Goal: Information Seeking & Learning: Learn about a topic

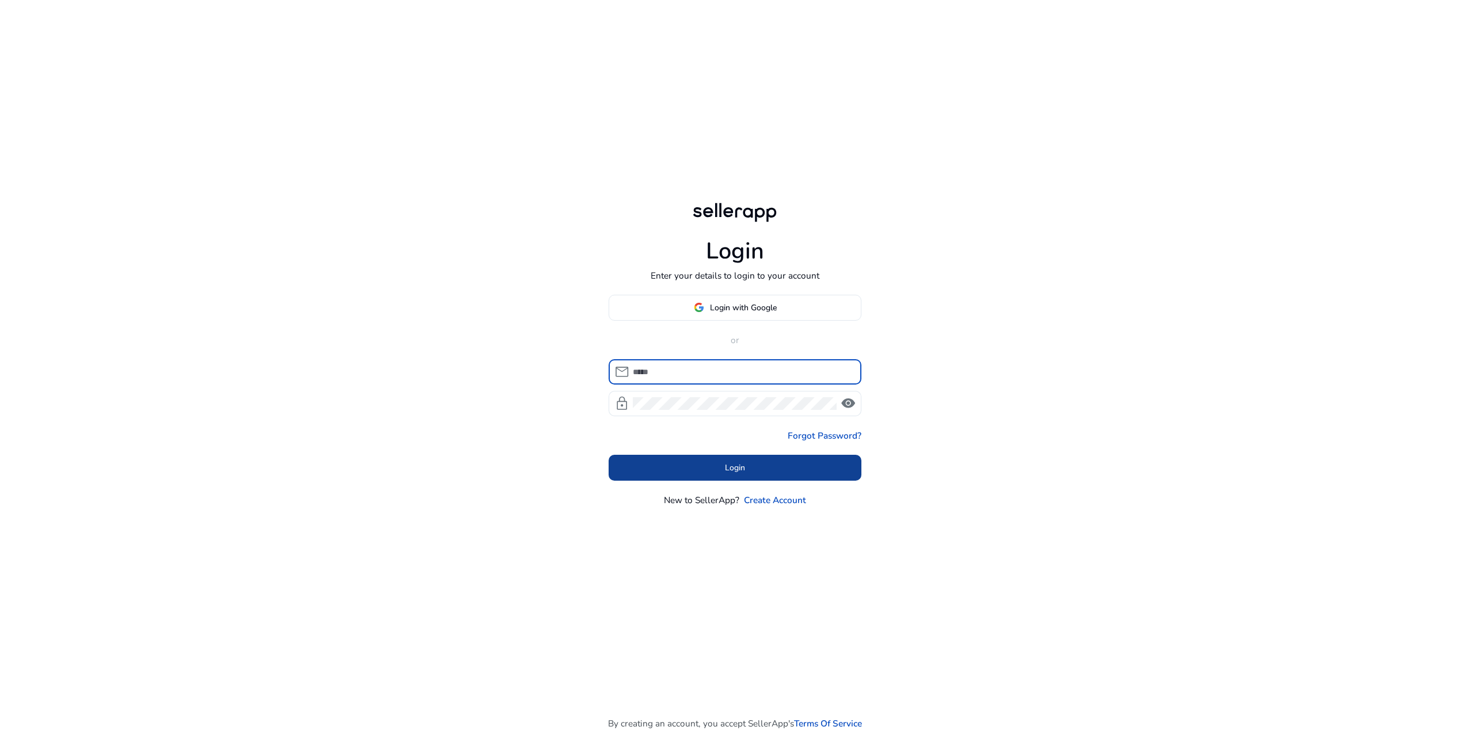
type input "**********"
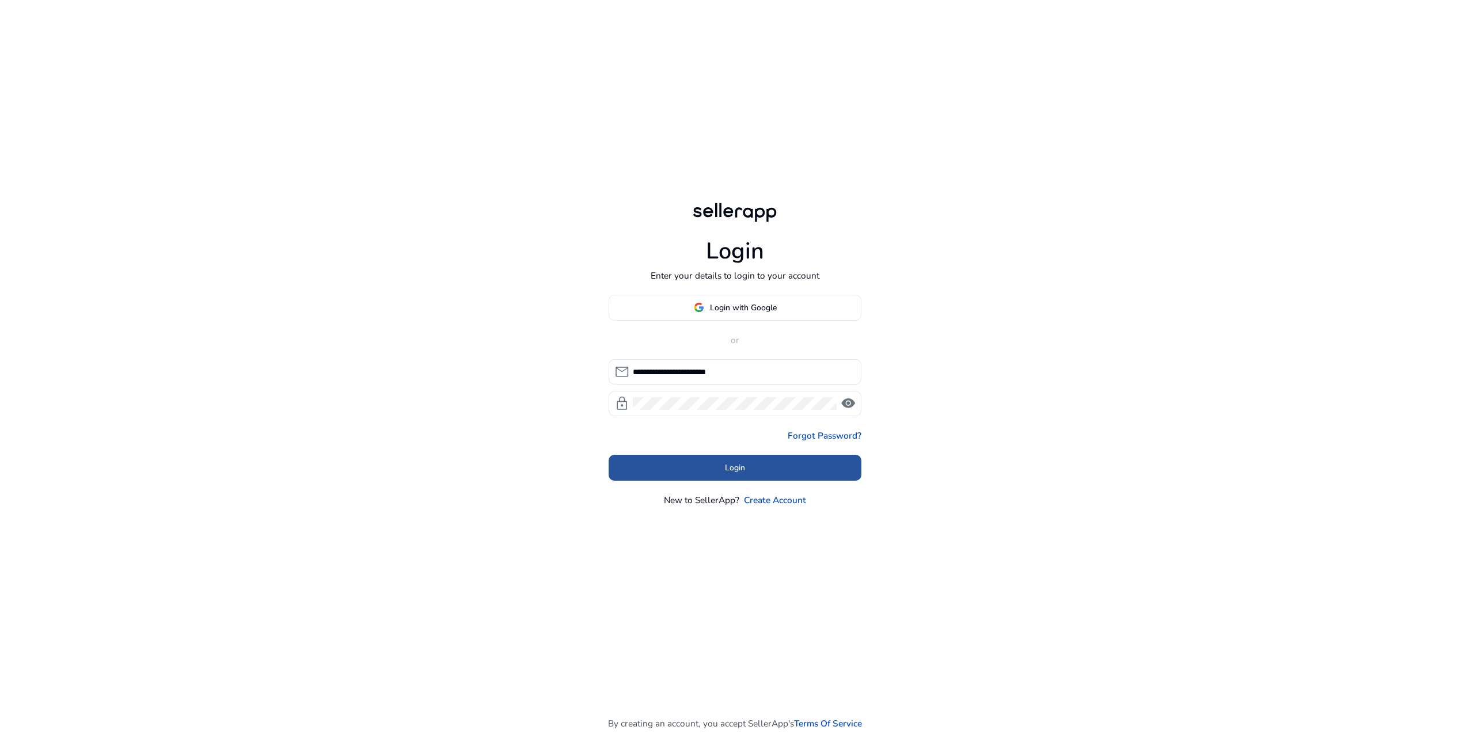
click at [725, 461] on span at bounding box center [735, 468] width 253 height 28
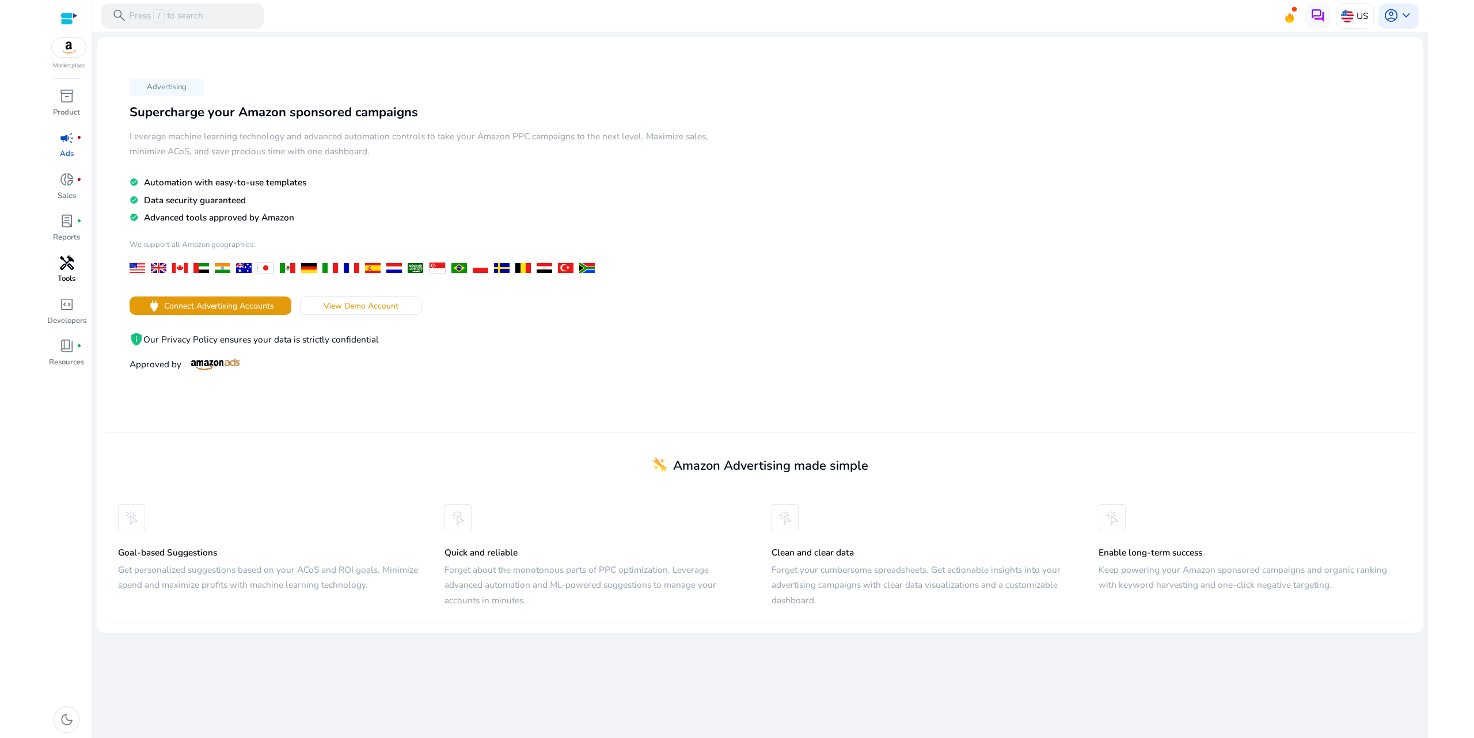
click at [69, 276] on p "Tools" at bounding box center [67, 279] width 18 height 12
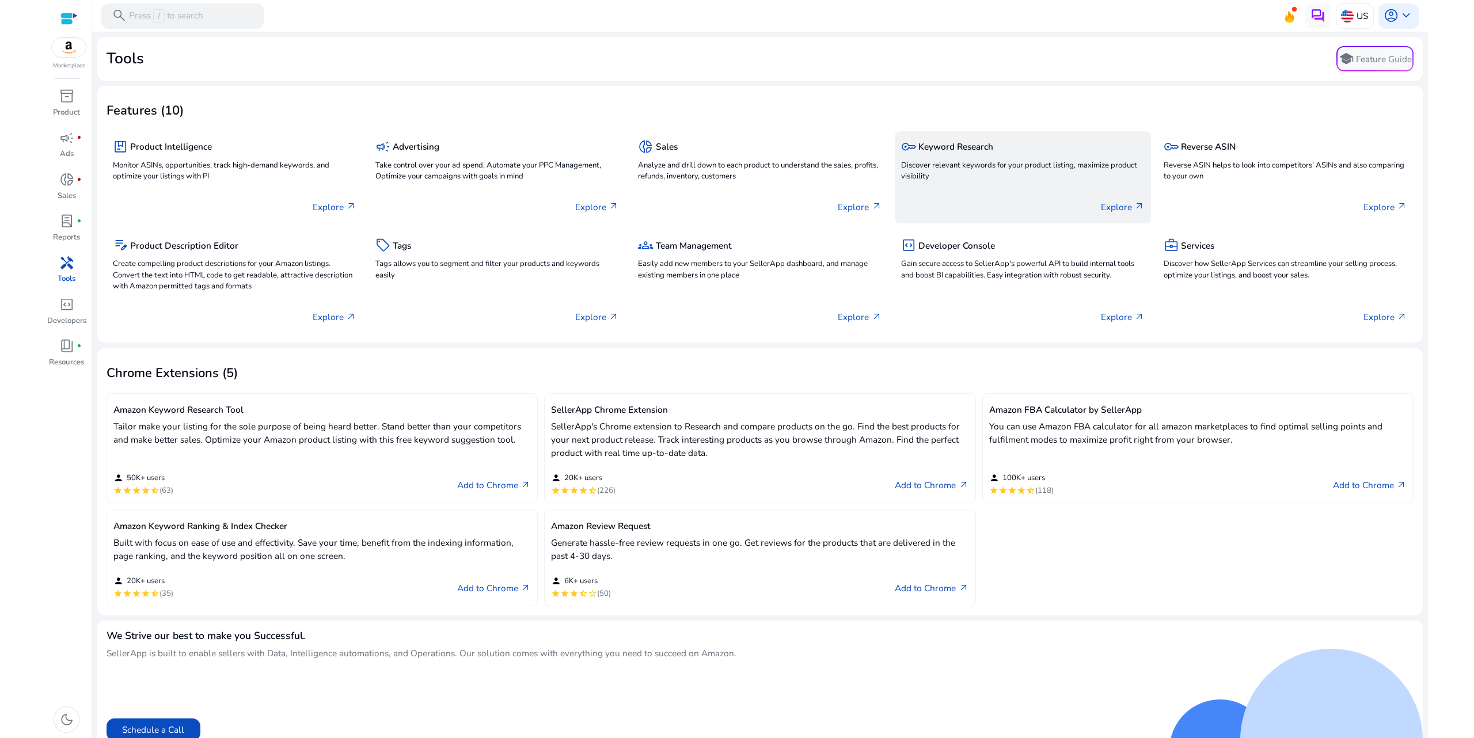
click at [972, 178] on p "Discover relevant keywords for your product listing, maximize product visibility" at bounding box center [1023, 171] width 244 height 23
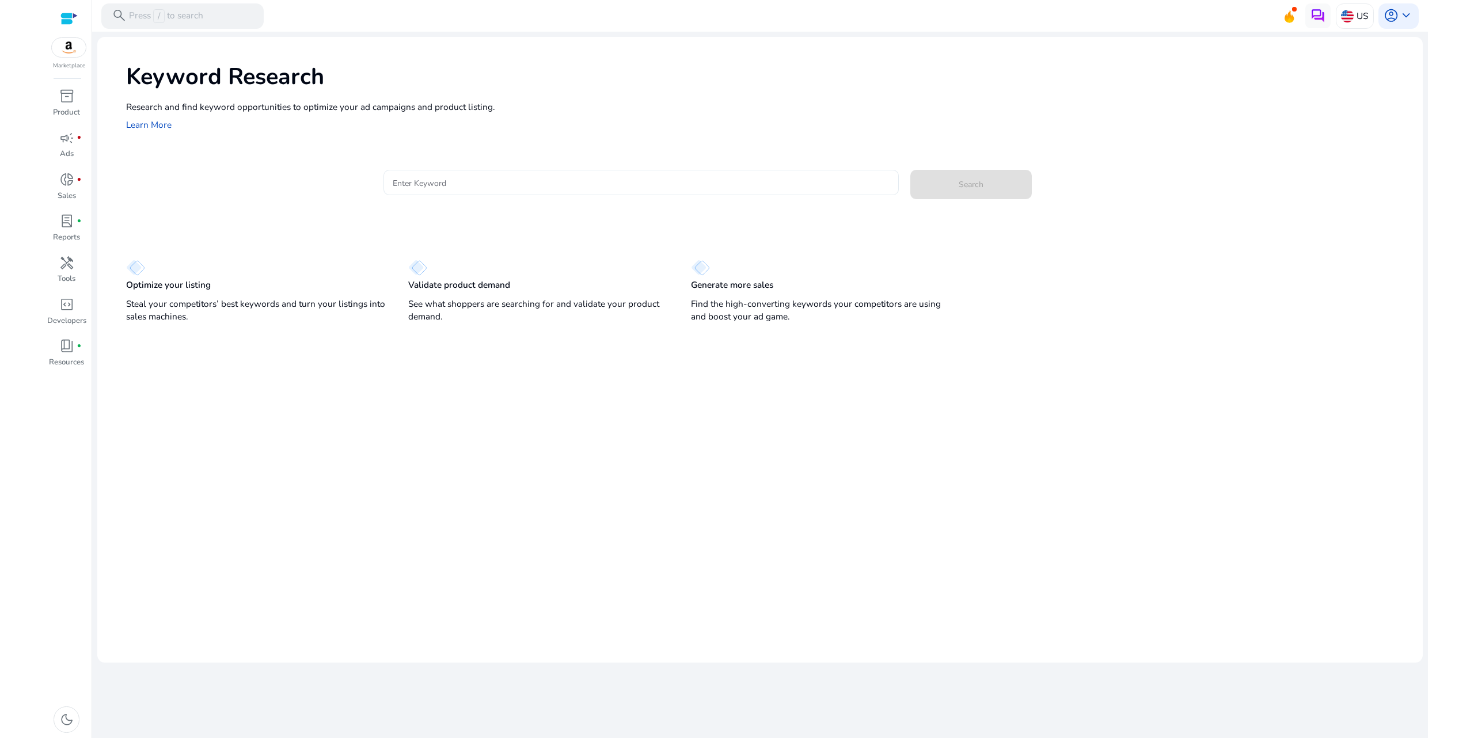
click at [431, 184] on input "Enter Keyword" at bounding box center [641, 182] width 497 height 13
click at [435, 182] on input "Enter Keyword" at bounding box center [641, 182] width 497 height 13
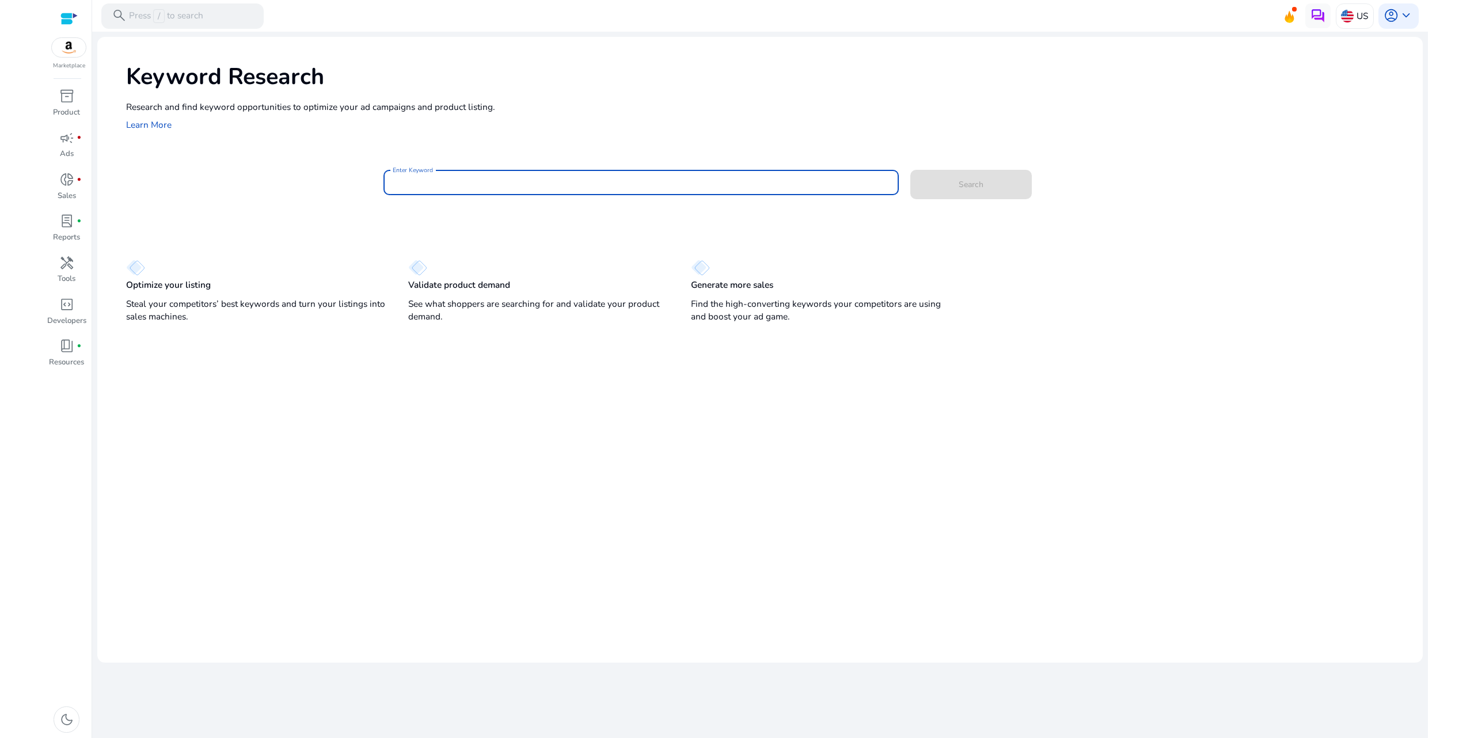
paste input "*********"
click at [969, 170] on span at bounding box center [970, 184] width 121 height 29
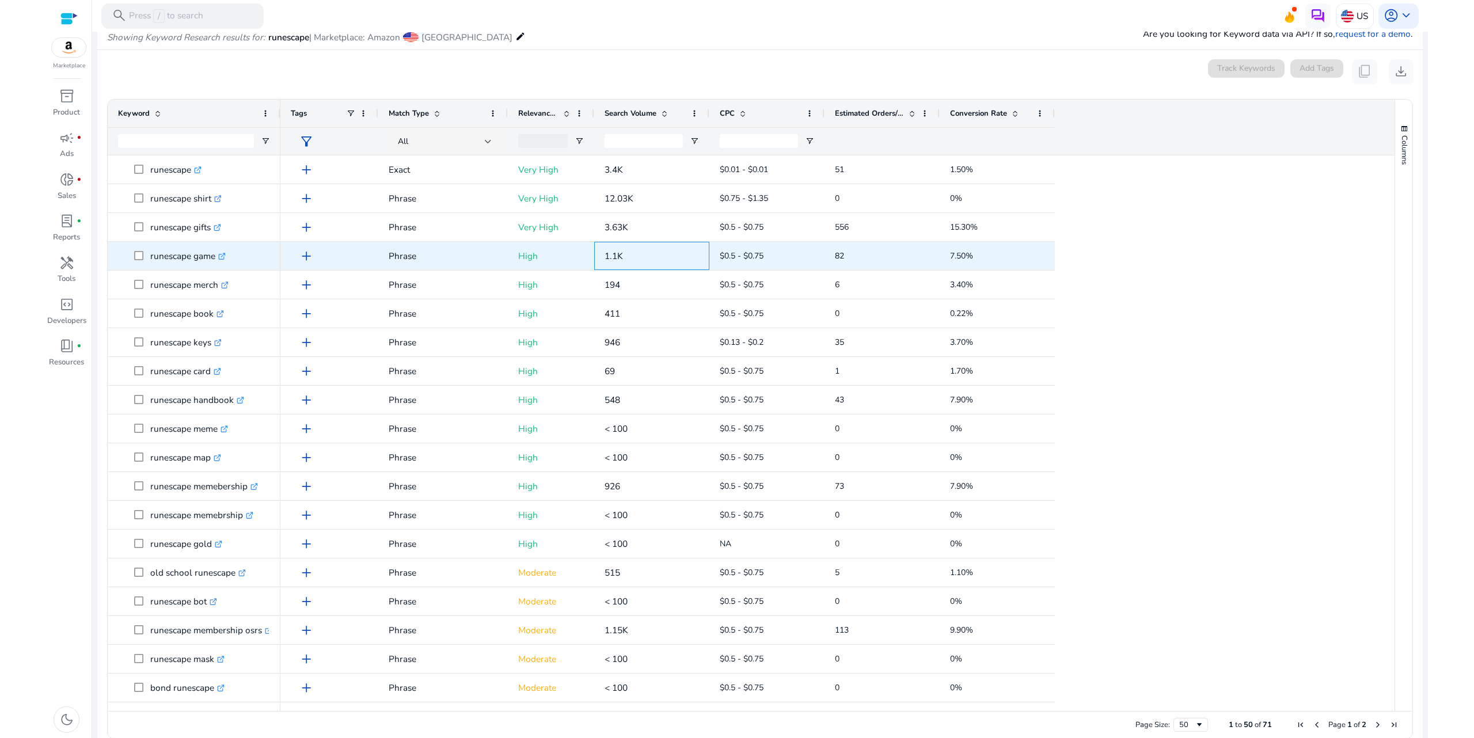
drag, startPoint x: 596, startPoint y: 255, endPoint x: 640, endPoint y: 250, distance: 44.1
click at [638, 250] on div "1.1K" at bounding box center [651, 256] width 115 height 28
drag, startPoint x: 823, startPoint y: 258, endPoint x: 872, endPoint y: 256, distance: 49.0
click at [864, 253] on div "add Phrase High 1.1K $0.5 - $0.75 82 7.50%" at bounding box center [667, 256] width 774 height 29
click at [189, 258] on p "runescape game .st0{fill:#2c8af8}" at bounding box center [187, 256] width 75 height 24
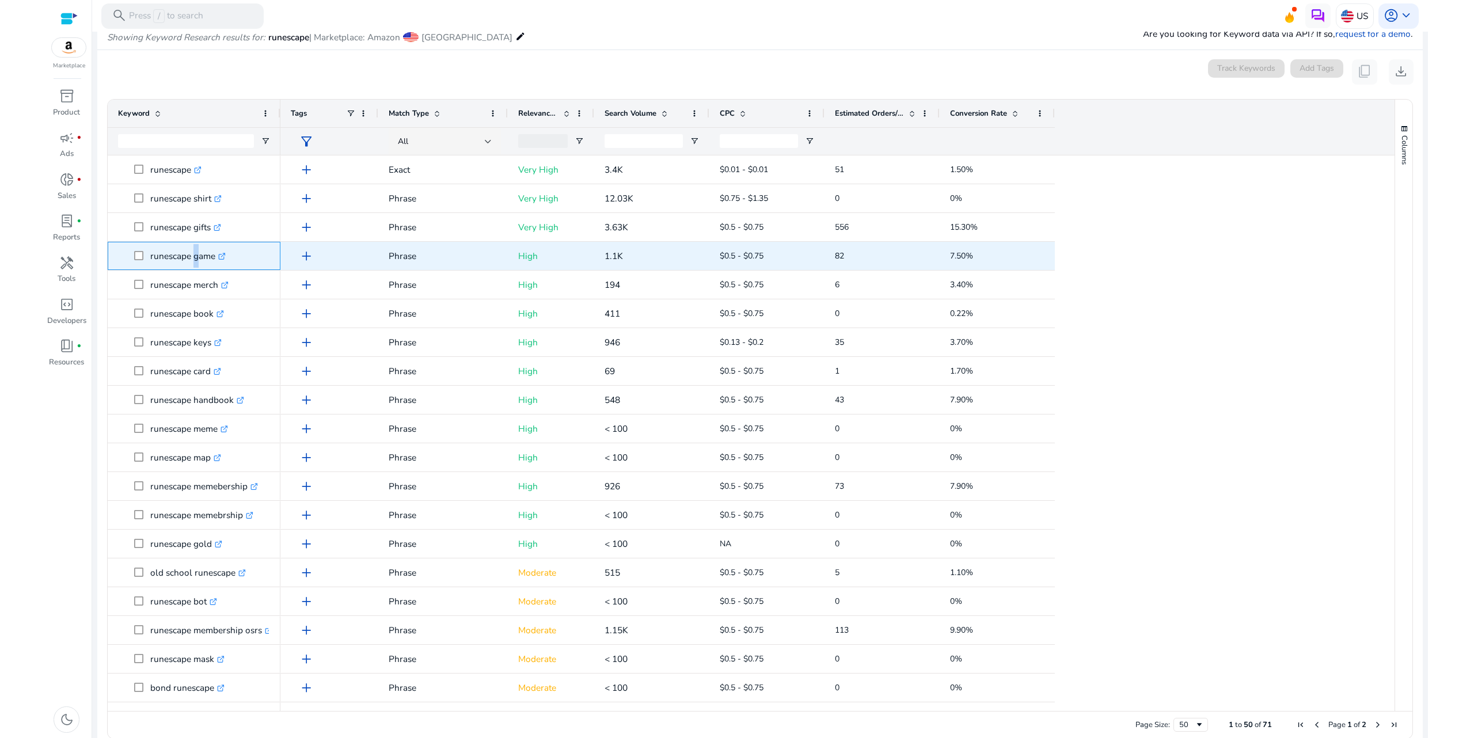
click at [189, 258] on p "runescape game .st0{fill:#2c8af8}" at bounding box center [187, 256] width 75 height 24
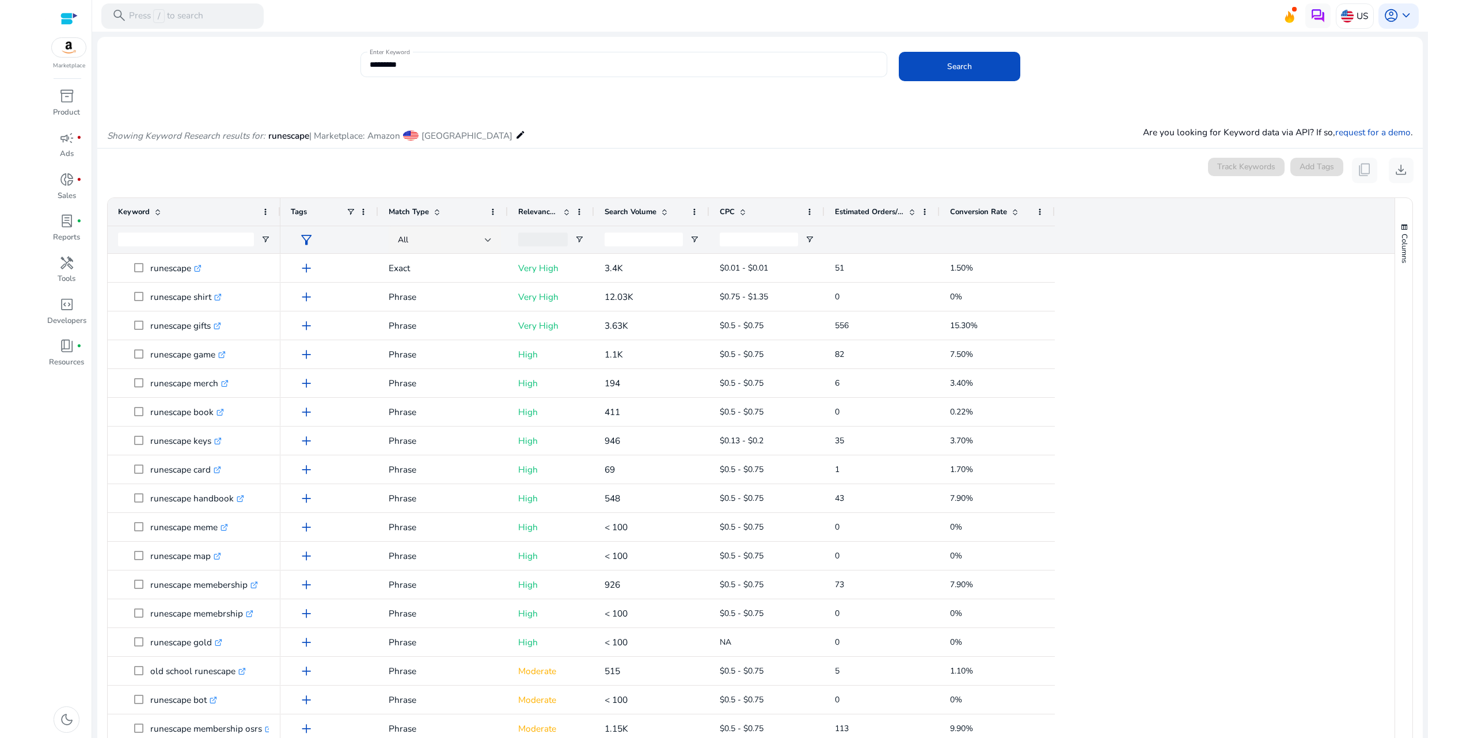
click at [432, 66] on input "*********" at bounding box center [624, 64] width 508 height 13
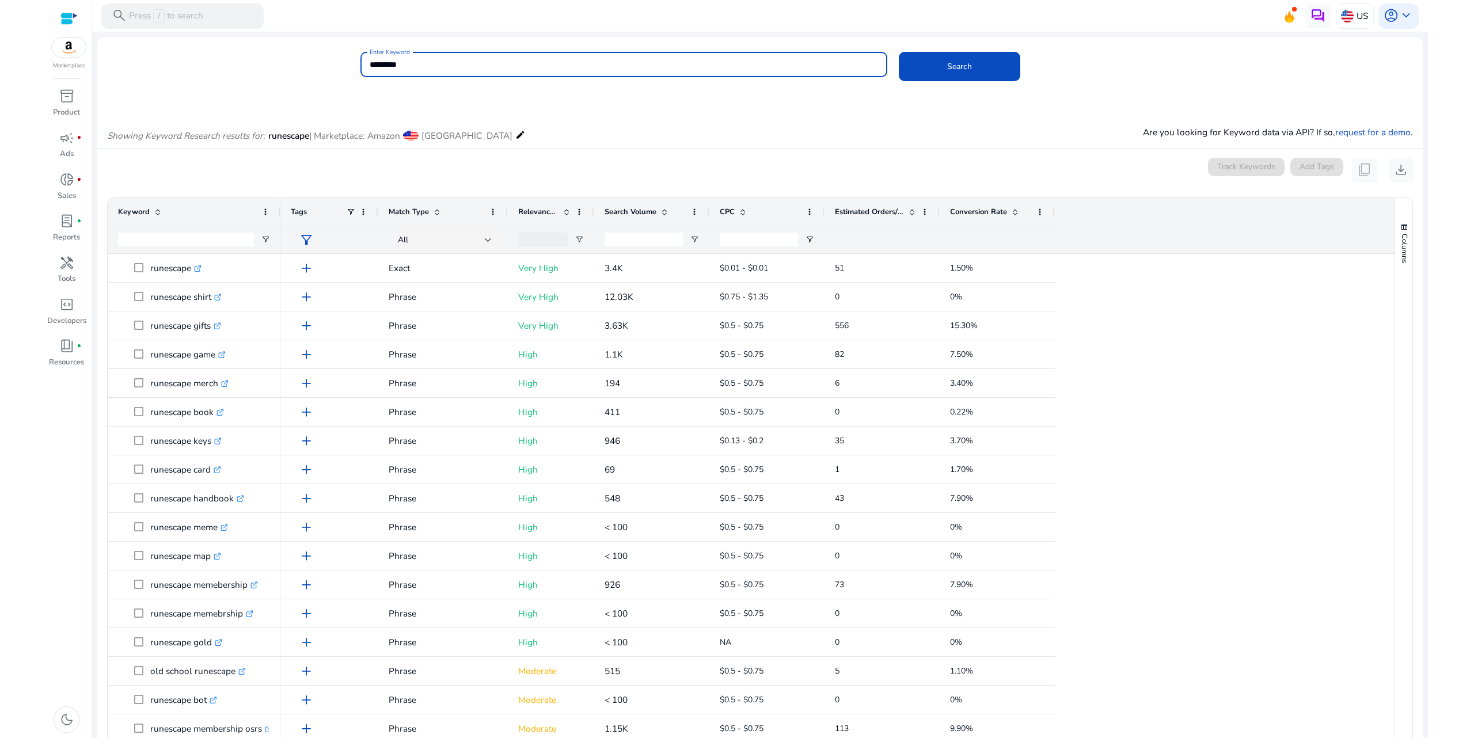
click at [432, 66] on input "*********" at bounding box center [624, 64] width 508 height 13
paste input
type input "*********"
click at [987, 52] on span at bounding box center [959, 66] width 121 height 28
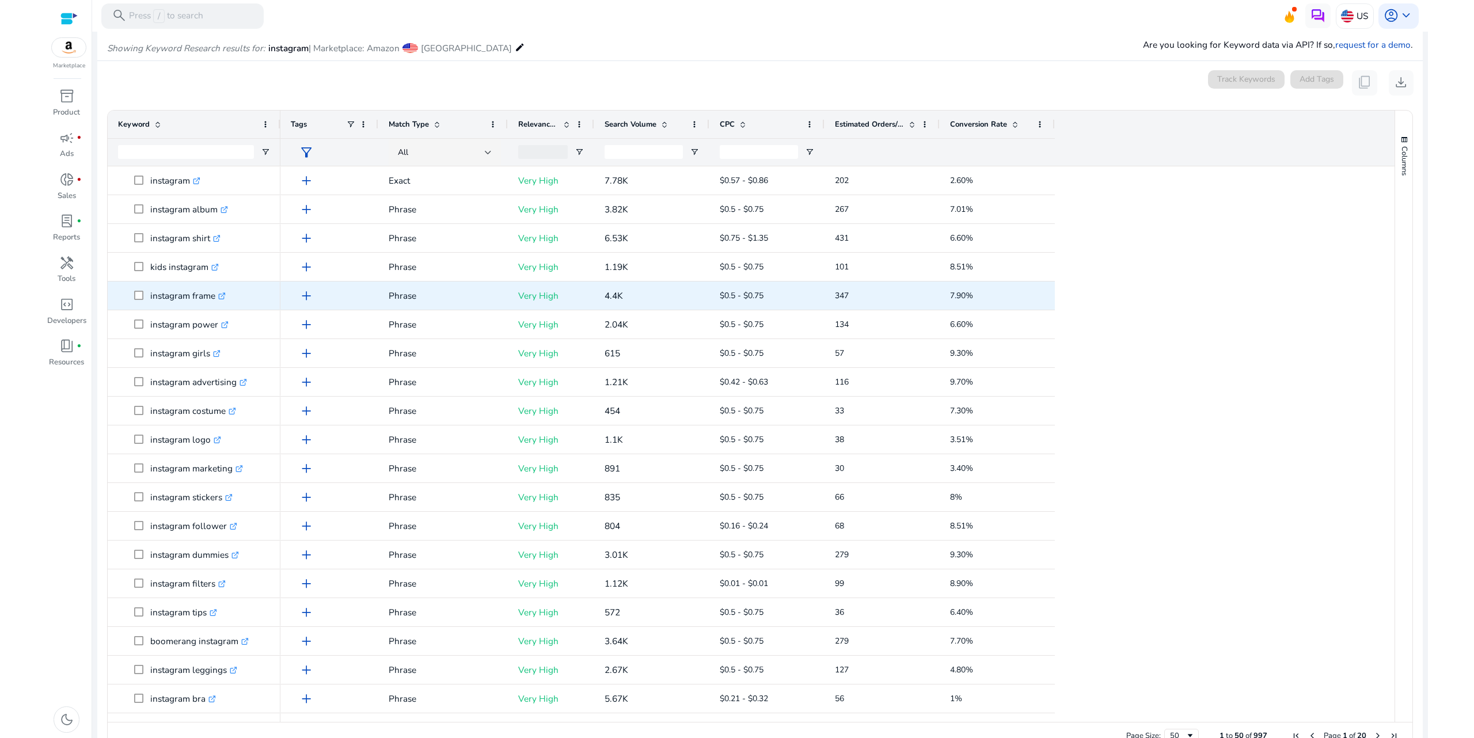
scroll to position [98, 0]
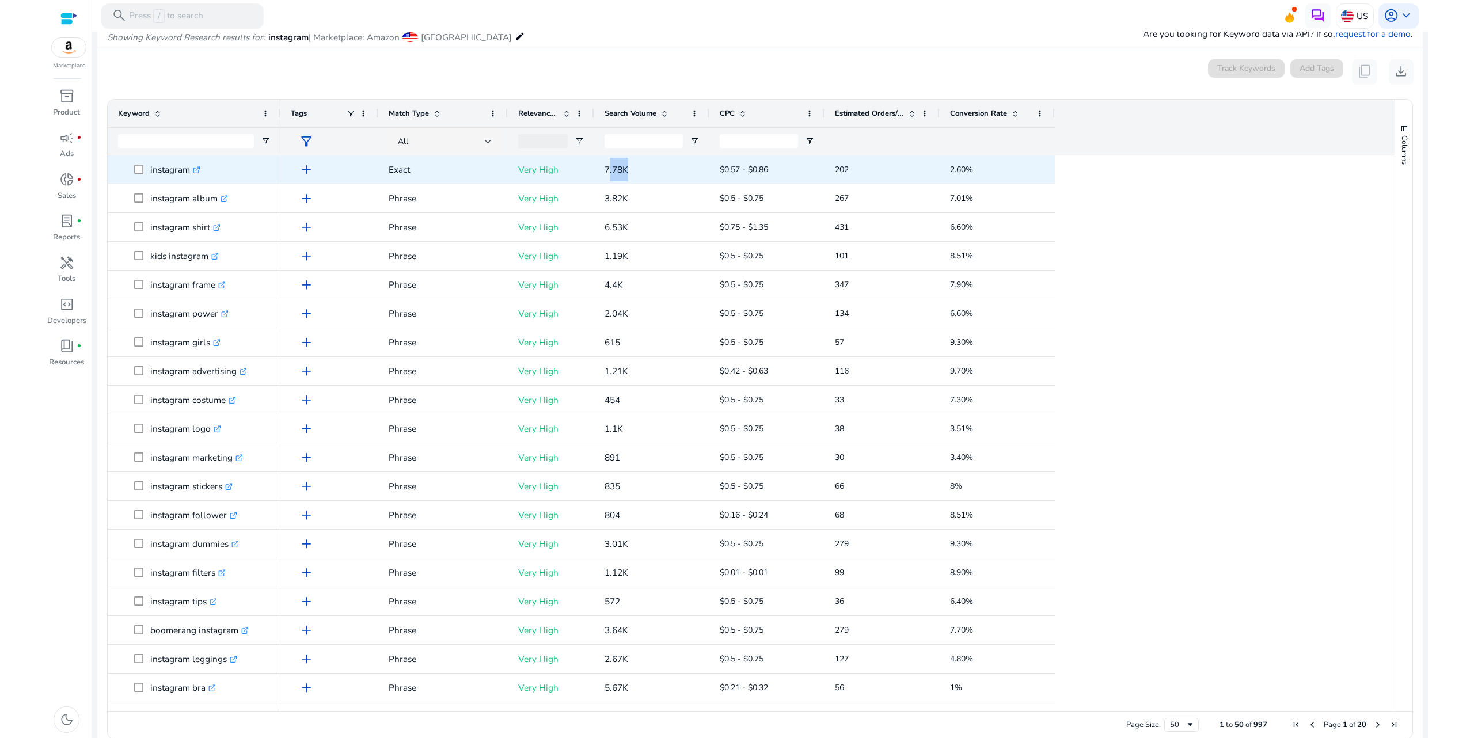
drag, startPoint x: 607, startPoint y: 167, endPoint x: 665, endPoint y: 164, distance: 58.2
click at [657, 162] on p "7.78K" at bounding box center [651, 170] width 94 height 24
click at [604, 169] on span "7.78K" at bounding box center [616, 169] width 24 height 12
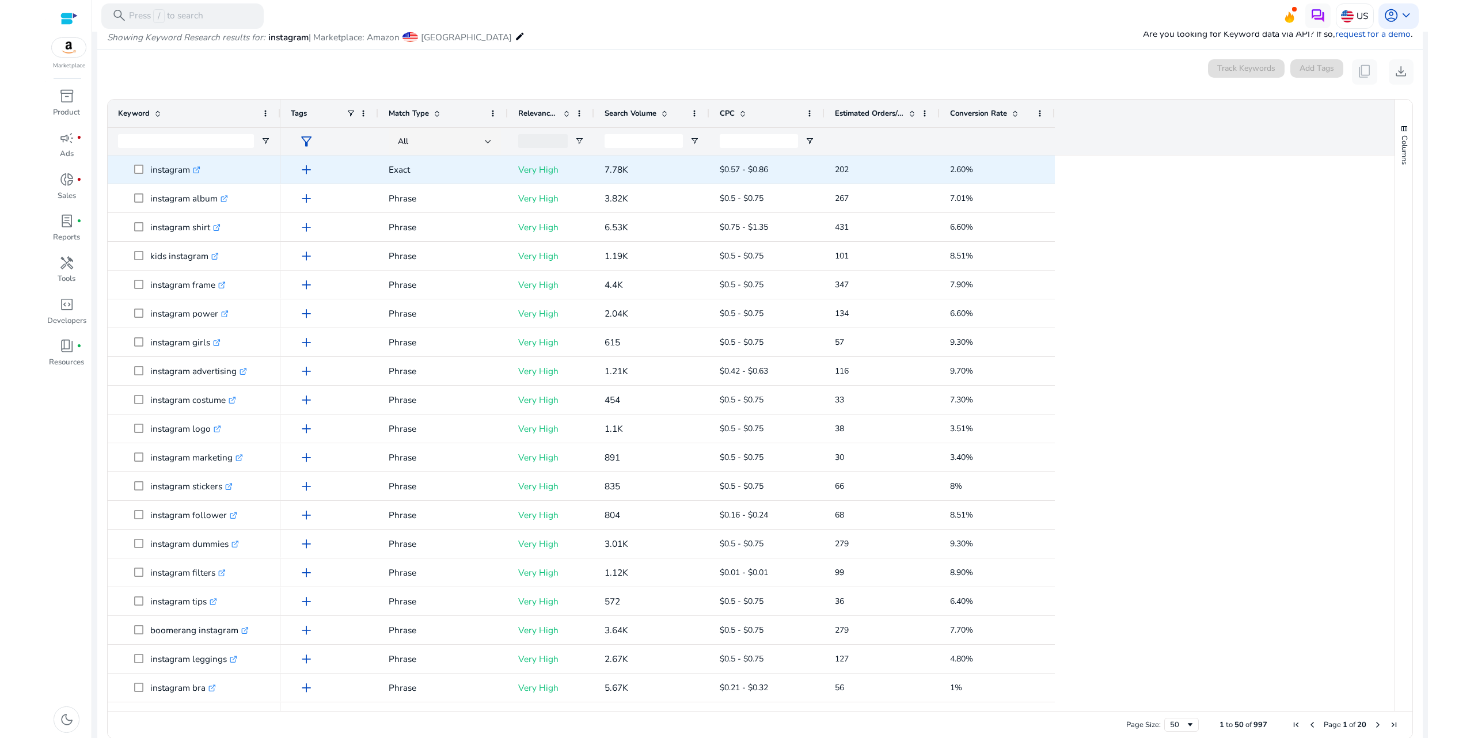
drag, startPoint x: 832, startPoint y: 164, endPoint x: 901, endPoint y: 163, distance: 68.5
click at [896, 161] on div "202" at bounding box center [881, 169] width 115 height 28
click at [616, 169] on span "7.78K" at bounding box center [616, 169] width 24 height 12
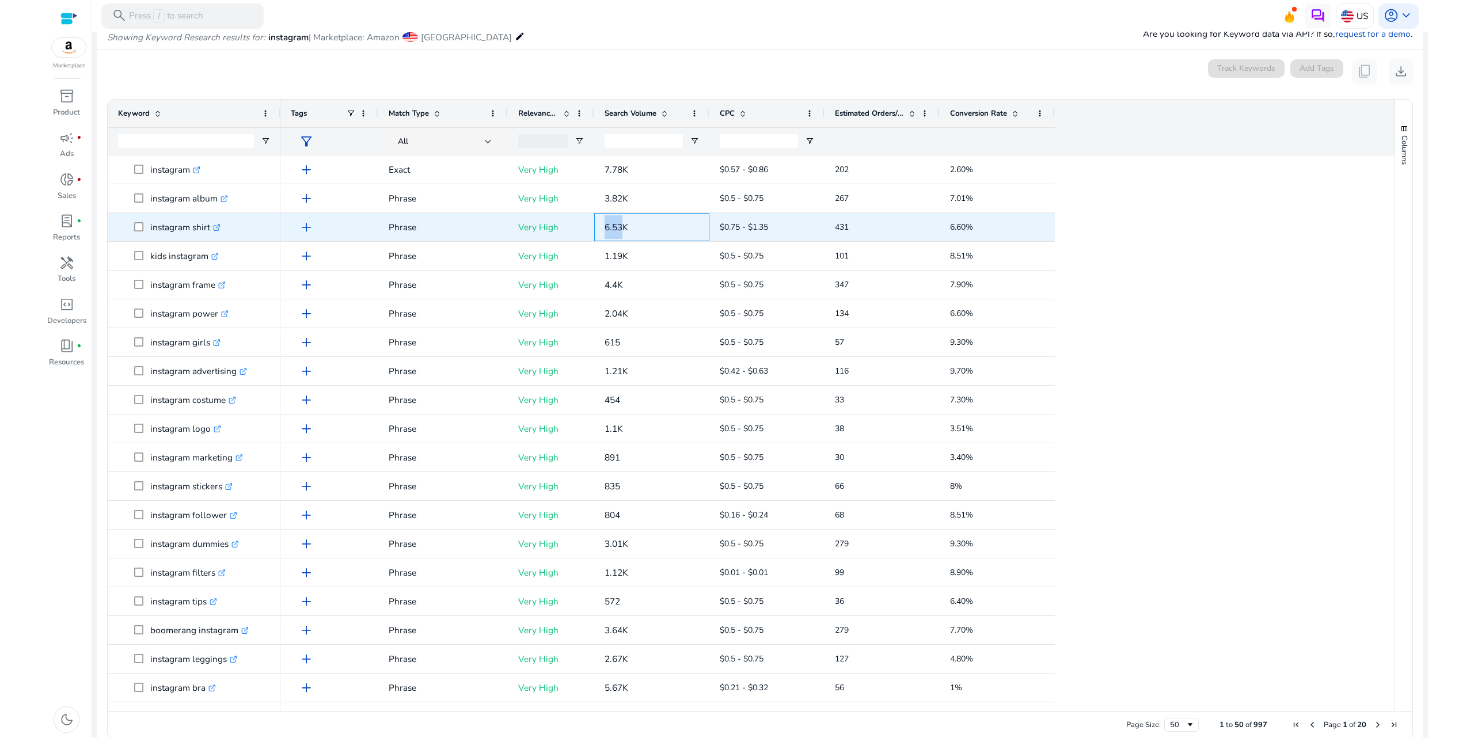
drag, startPoint x: 597, startPoint y: 227, endPoint x: 666, endPoint y: 238, distance: 69.9
click at [659, 237] on div "6.53K" at bounding box center [651, 227] width 115 height 28
click at [615, 225] on span "6.53K" at bounding box center [616, 227] width 24 height 12
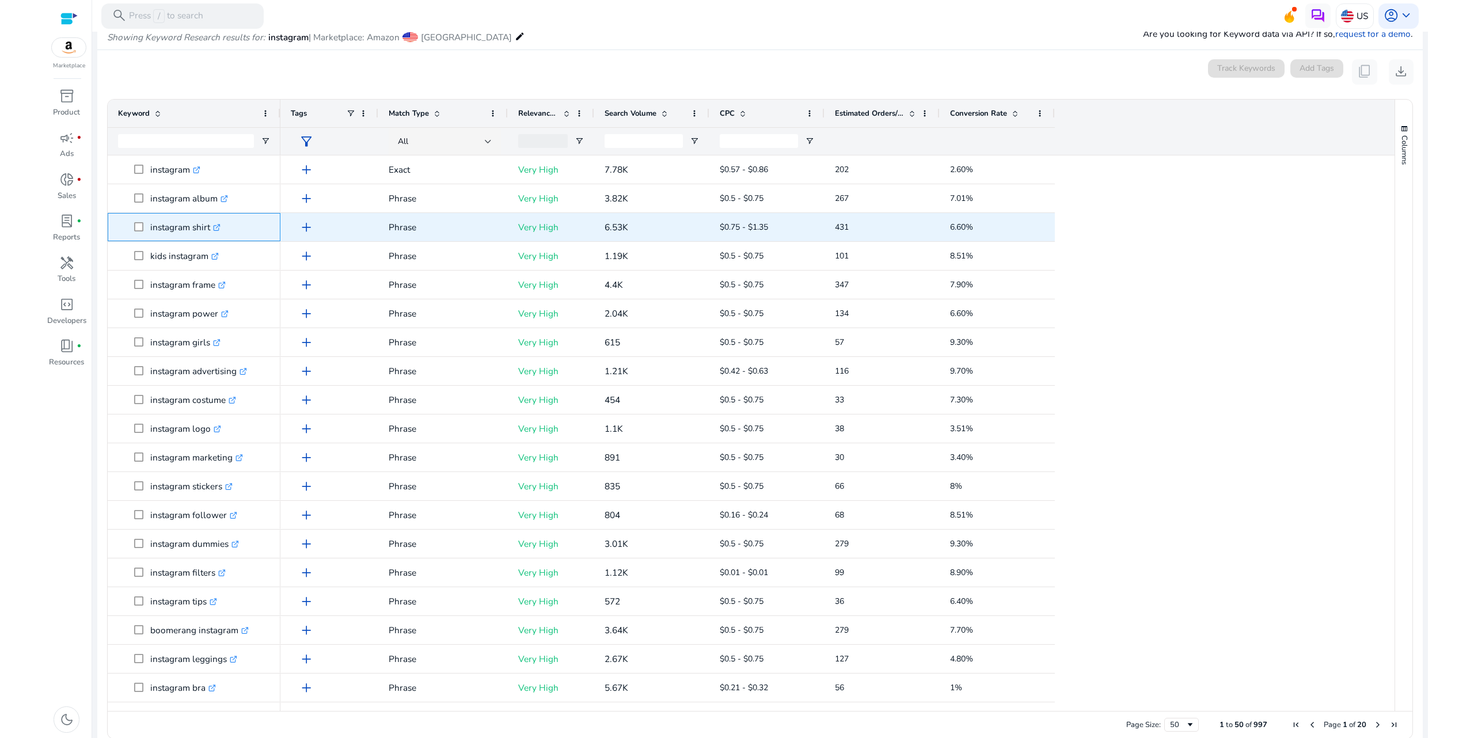
click at [196, 226] on p "instagram shirt .st0{fill:#2c8af8}" at bounding box center [185, 227] width 70 height 24
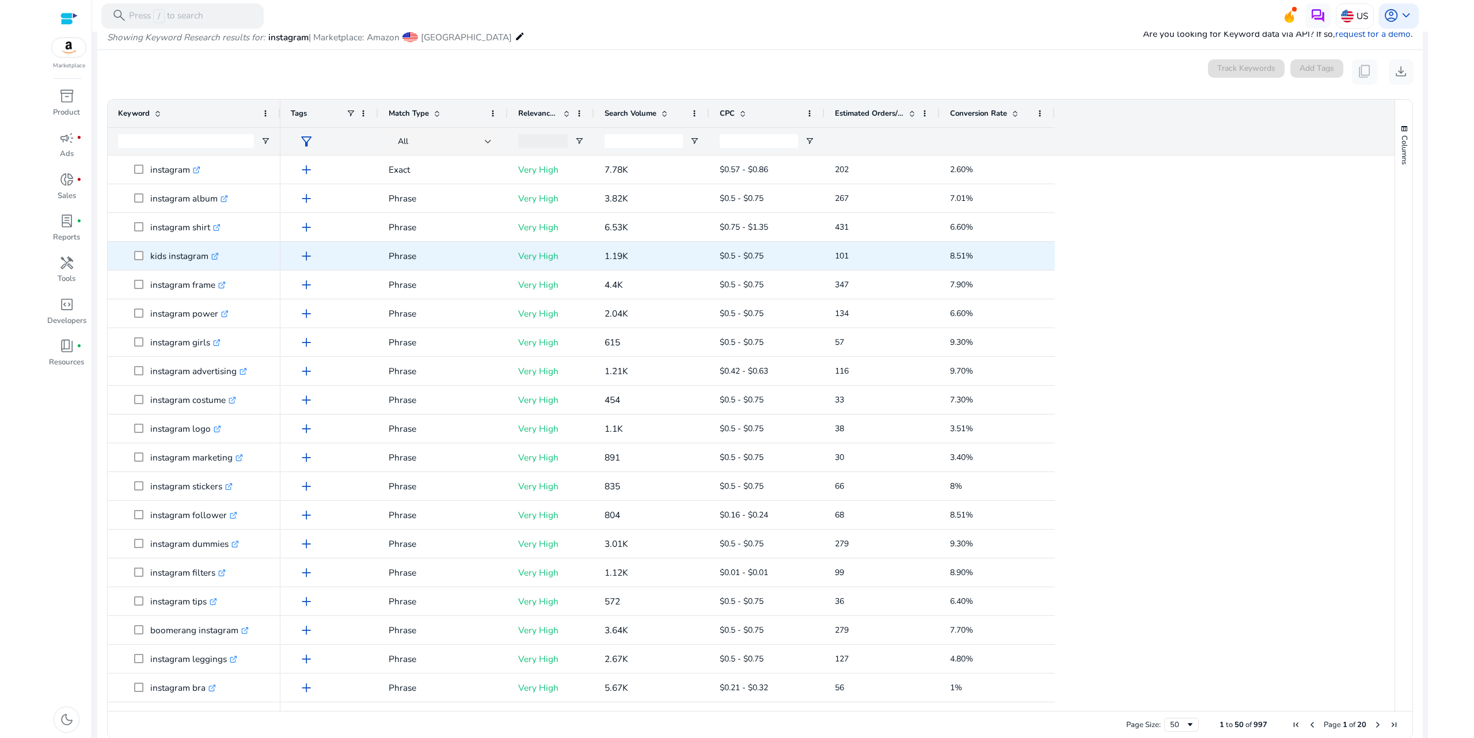
click at [189, 258] on p "kids instagram .st0{fill:#2c8af8}" at bounding box center [184, 256] width 69 height 24
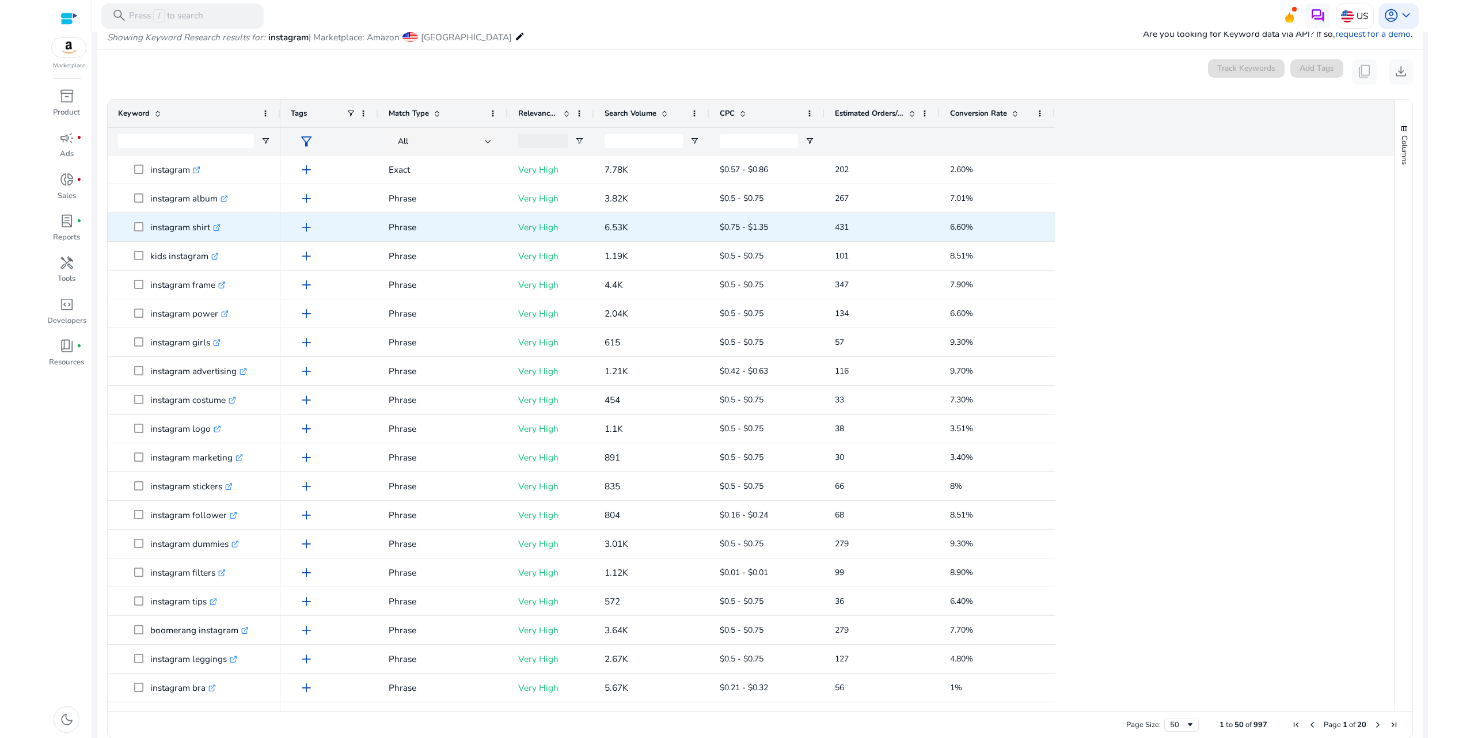
click at [181, 226] on p "instagram shirt .st0{fill:#2c8af8}" at bounding box center [185, 227] width 70 height 24
click at [215, 226] on icon ".st0{fill:#2c8af8}" at bounding box center [216, 227] width 7 height 7
